Goal: Navigation & Orientation: Find specific page/section

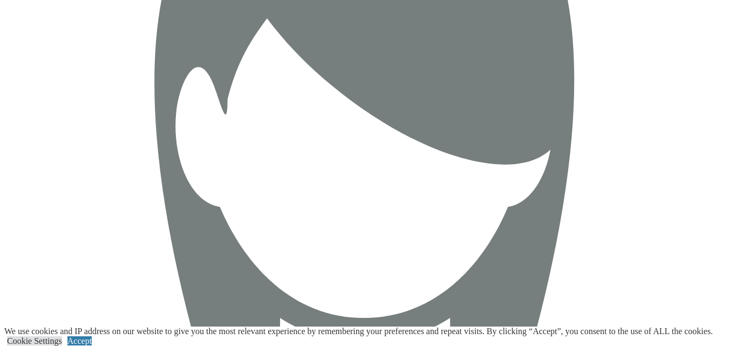
scroll to position [3504, 0]
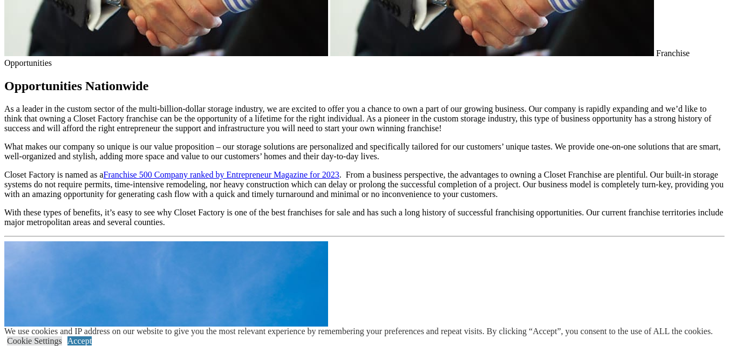
scroll to position [1618, 0]
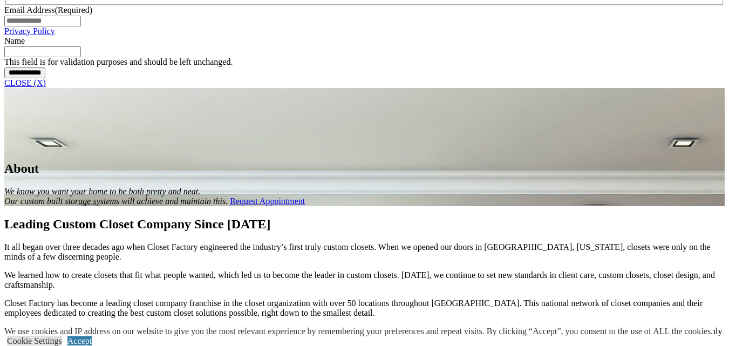
scroll to position [755, 0]
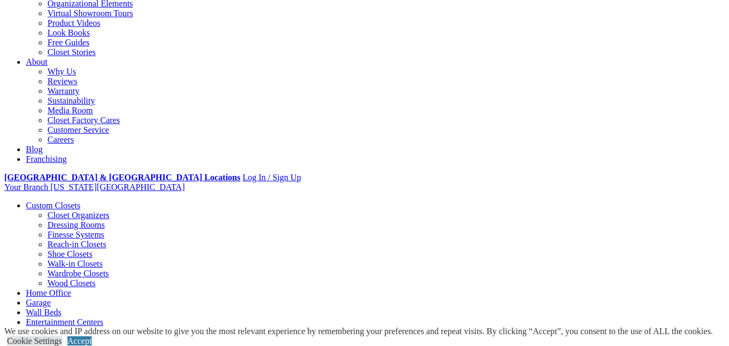
scroll to position [244, 0]
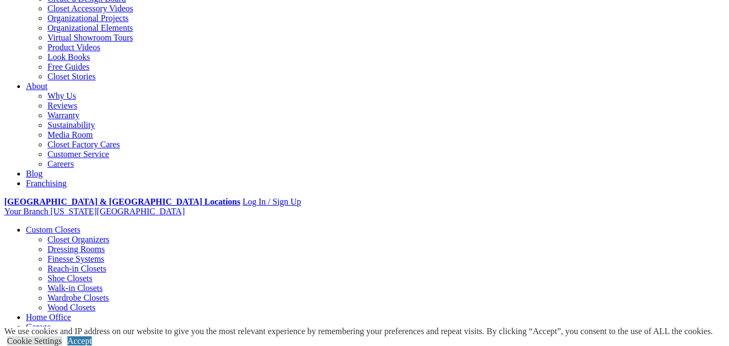
scroll to position [162, 0]
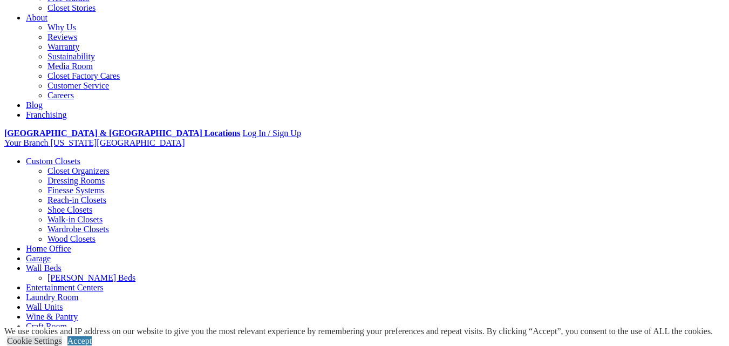
scroll to position [485, 0]
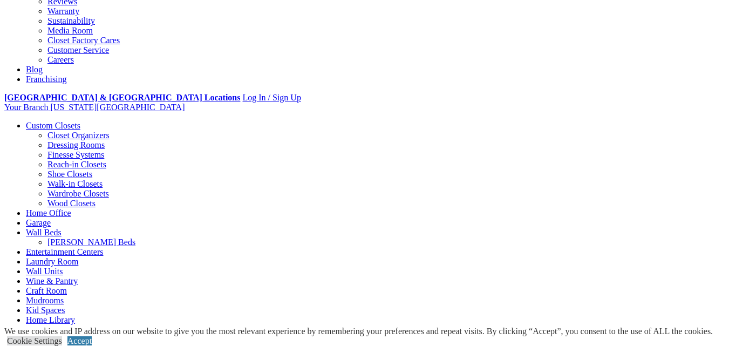
drag, startPoint x: 0, startPoint y: 0, endPoint x: 263, endPoint y: 259, distance: 369.6
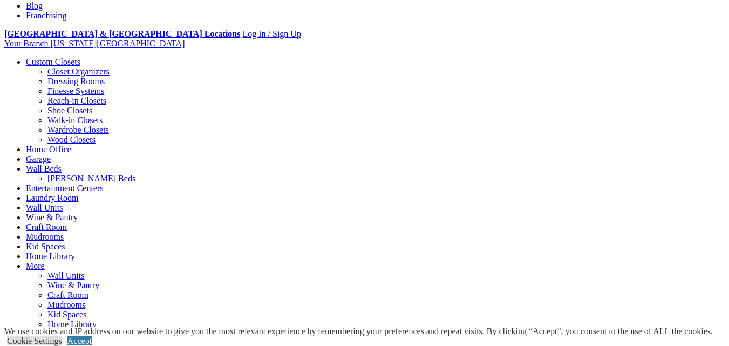
scroll to position [324, 0]
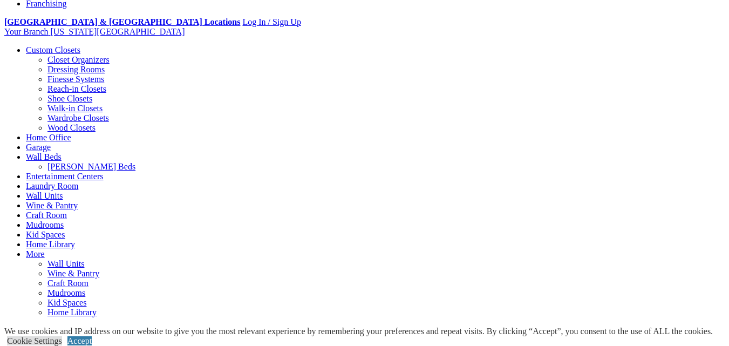
scroll to position [485, 0]
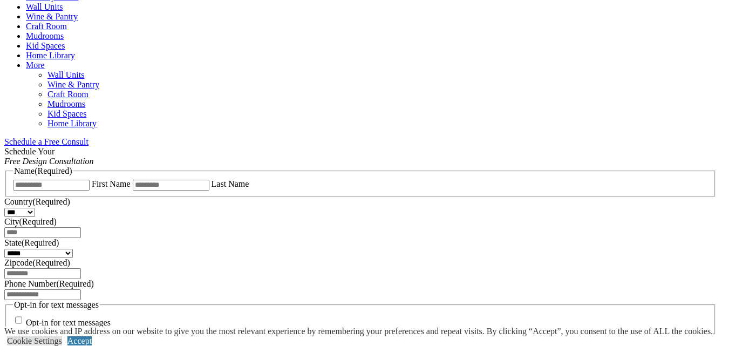
scroll to position [647, 0]
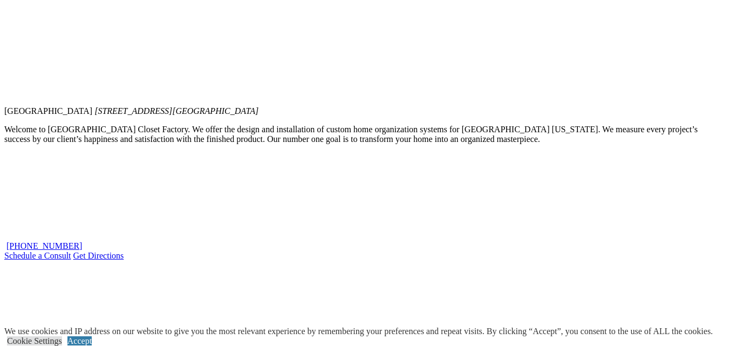
scroll to position [1133, 0]
